Goal: Task Accomplishment & Management: Use online tool/utility

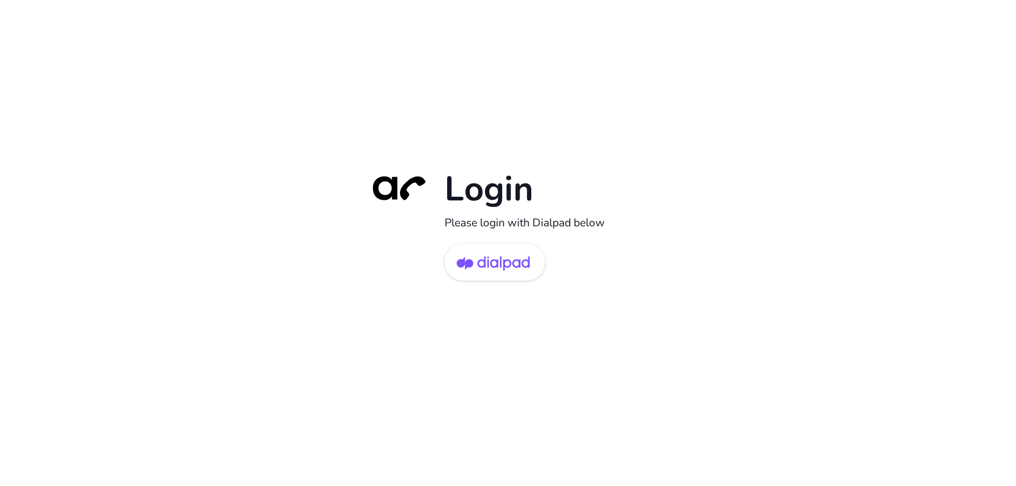
drag, startPoint x: 481, startPoint y: 243, endPoint x: 472, endPoint y: 254, distance: 14.3
click at [481, 243] on div "Login Please login with Dialpad below" at bounding box center [508, 243] width 296 height 152
click at [494, 259] on img at bounding box center [492, 263] width 73 height 34
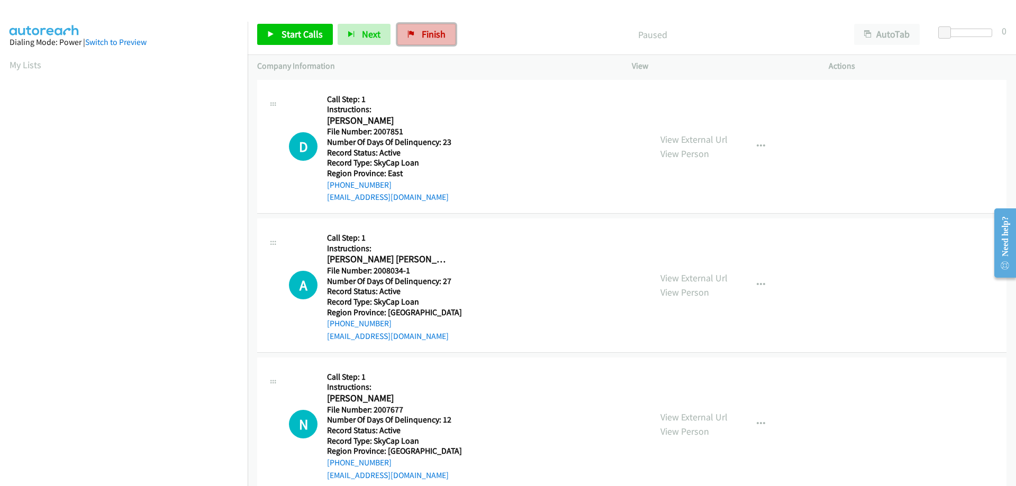
click at [427, 36] on span "Finish" at bounding box center [434, 34] width 24 height 12
